Goal: Navigation & Orientation: Go to known website

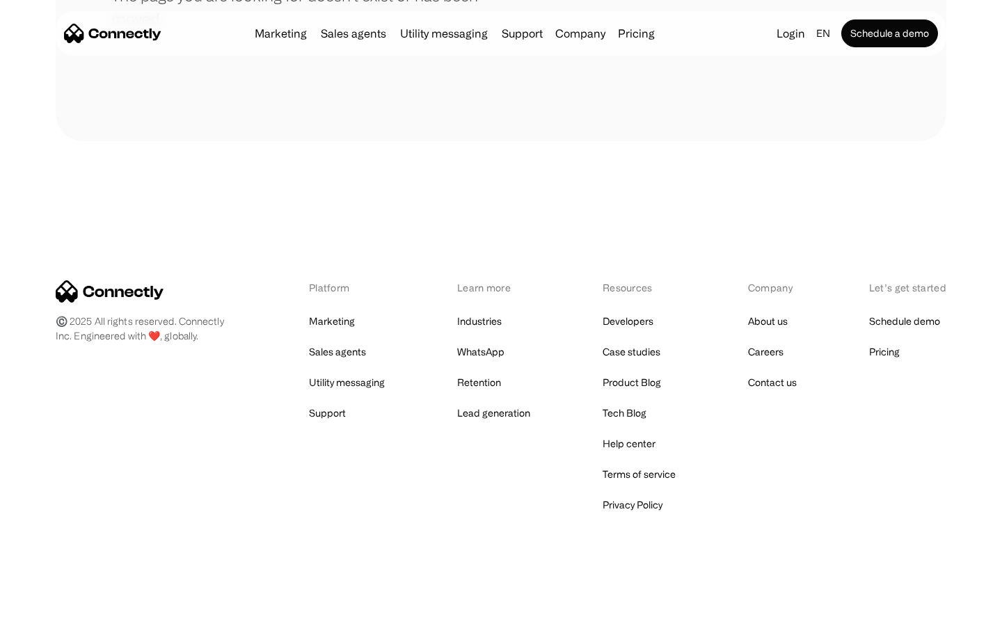
scroll to position [254, 0]
